Goal: Book appointment/travel/reservation

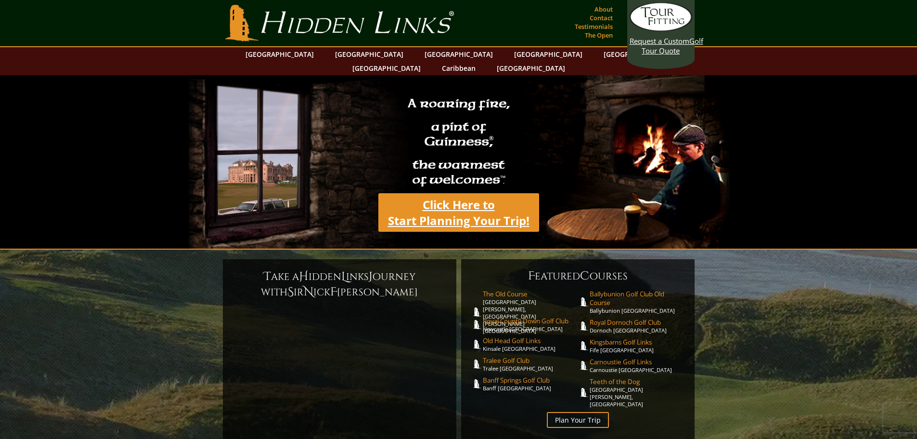
click at [478, 200] on link "Click Here to Start Planning Your Trip!" at bounding box center [459, 212] width 161 height 39
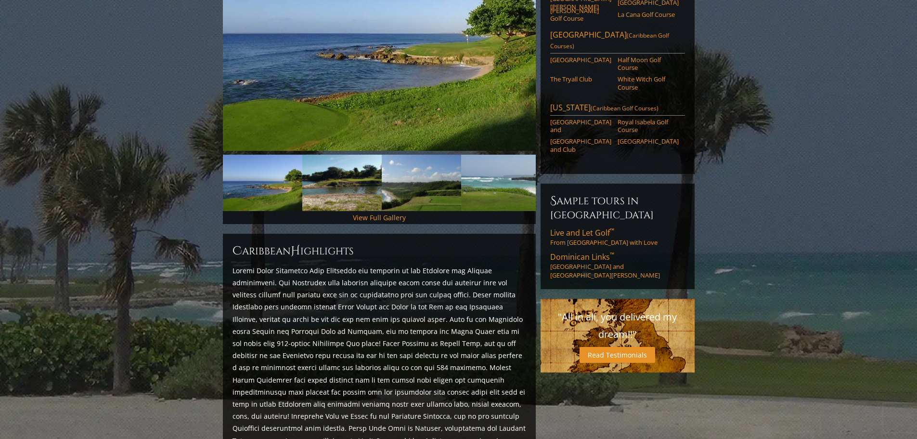
scroll to position [241, 0]
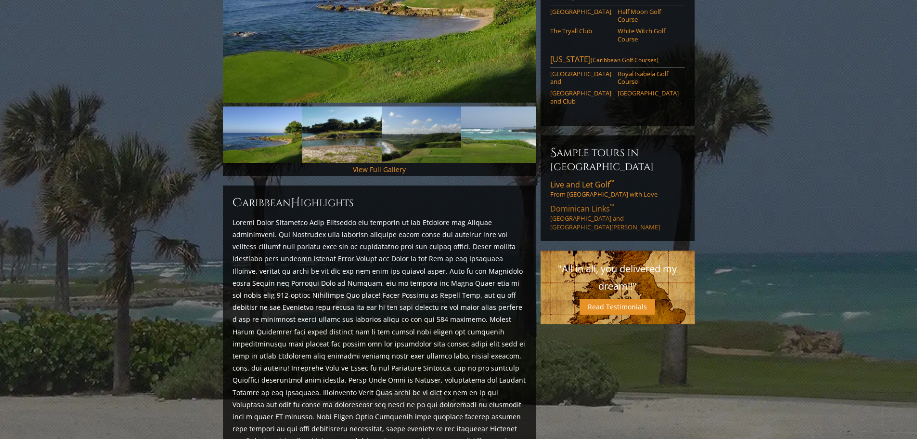
click at [575, 203] on span "Dominican Links ™" at bounding box center [582, 208] width 64 height 11
